Goal: Task Accomplishment & Management: Use online tool/utility

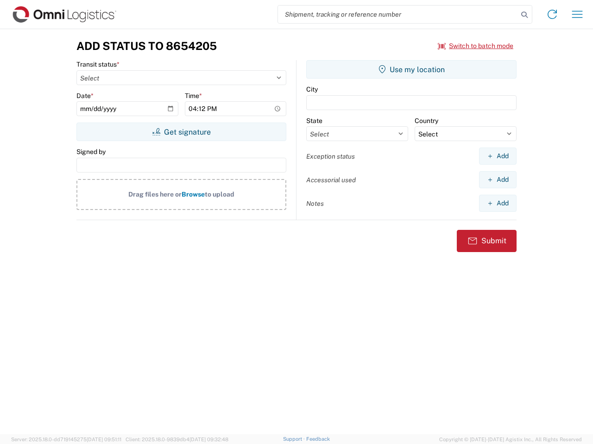
click at [398, 14] on input "search" at bounding box center [398, 15] width 240 height 18
click at [524, 15] on icon at bounding box center [524, 14] width 13 height 13
click at [552, 14] on icon at bounding box center [551, 14] width 15 height 15
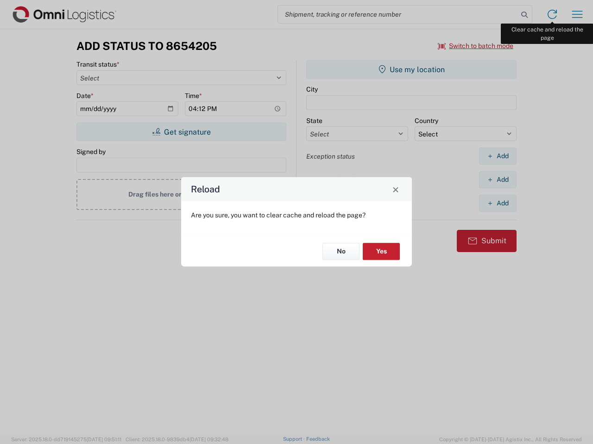
click at [577, 14] on div "Reload Are you sure, you want to clear cache and reload the page? No Yes" at bounding box center [296, 222] width 593 height 444
click at [475, 46] on div "Reload Are you sure, you want to clear cache and reload the page? No Yes" at bounding box center [296, 222] width 593 height 444
click at [181, 132] on div "Reload Are you sure, you want to clear cache and reload the page? No Yes" at bounding box center [296, 222] width 593 height 444
click at [411, 69] on div "Reload Are you sure, you want to clear cache and reload the page? No Yes" at bounding box center [296, 222] width 593 height 444
click at [497, 156] on div "Reload Are you sure, you want to clear cache and reload the page? No Yes" at bounding box center [296, 222] width 593 height 444
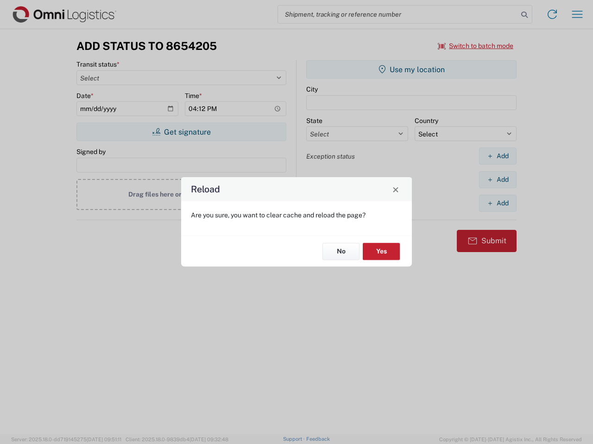
click at [497, 180] on div "Reload Are you sure, you want to clear cache and reload the page? No Yes" at bounding box center [296, 222] width 593 height 444
click at [497, 203] on div "Reload Are you sure, you want to clear cache and reload the page? No Yes" at bounding box center [296, 222] width 593 height 444
